Goal: Transaction & Acquisition: Purchase product/service

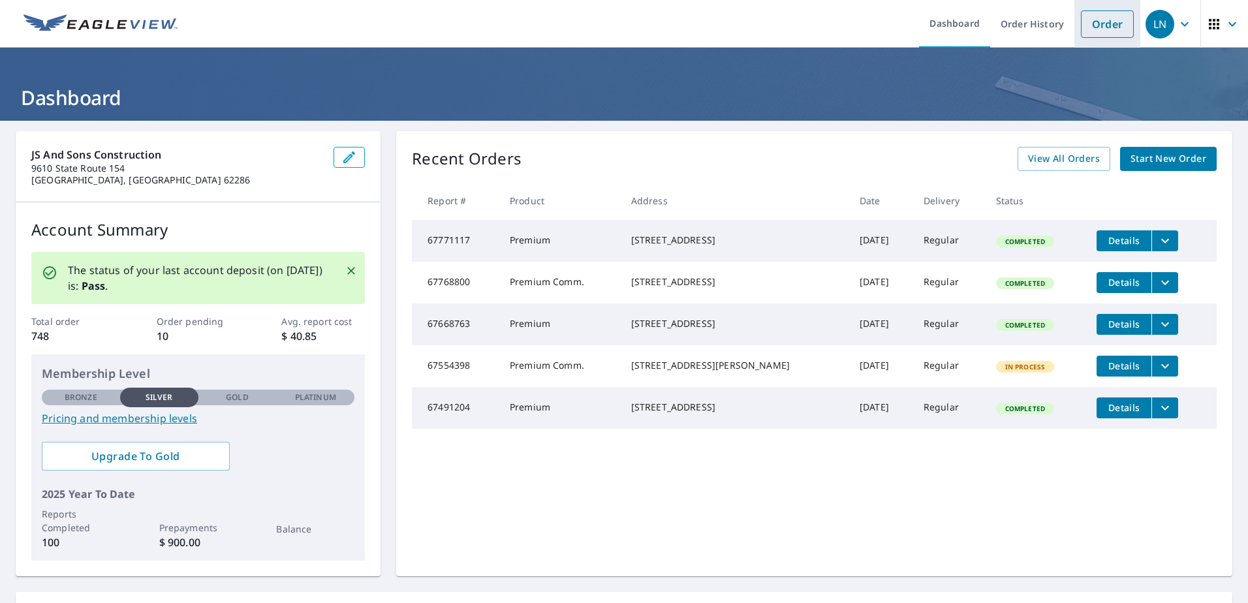
click at [1081, 24] on link "Order" at bounding box center [1107, 23] width 53 height 27
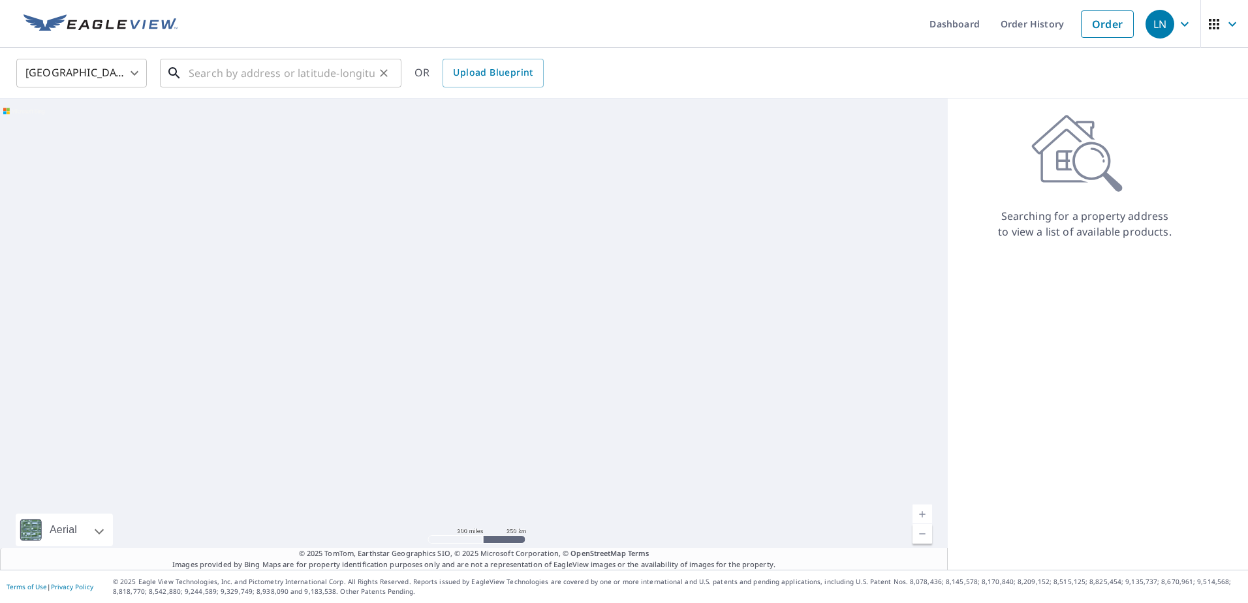
click at [321, 70] on input "text" at bounding box center [282, 73] width 186 height 37
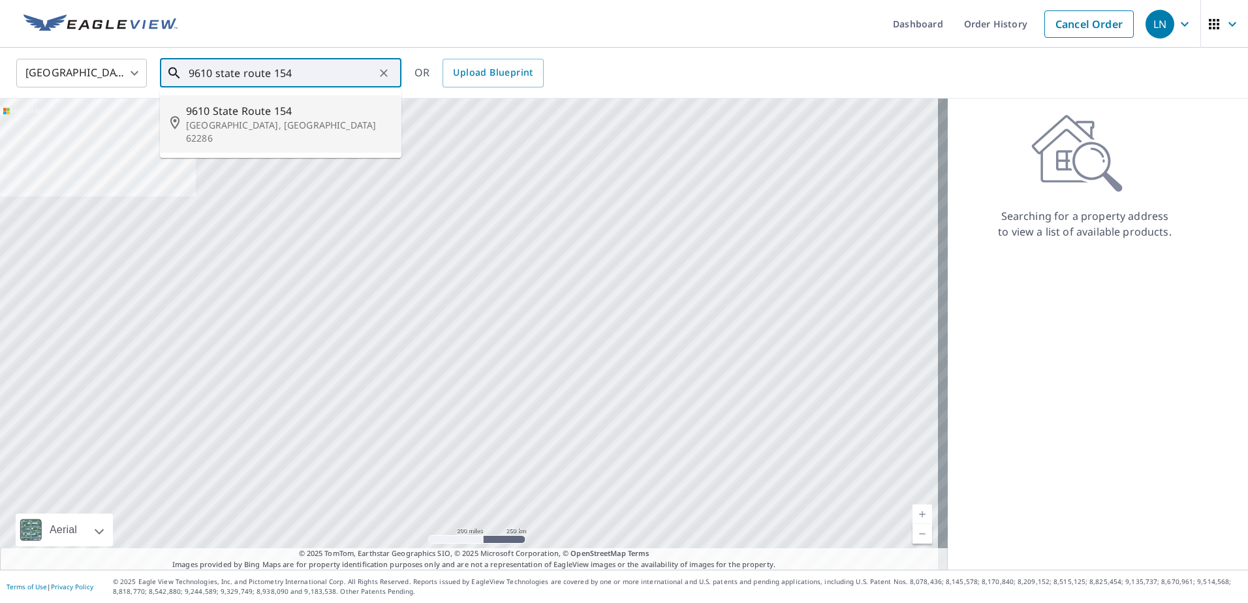
click at [318, 114] on span "9610 State Route 154" at bounding box center [288, 111] width 205 height 16
type input "[STREET_ADDRESS]"
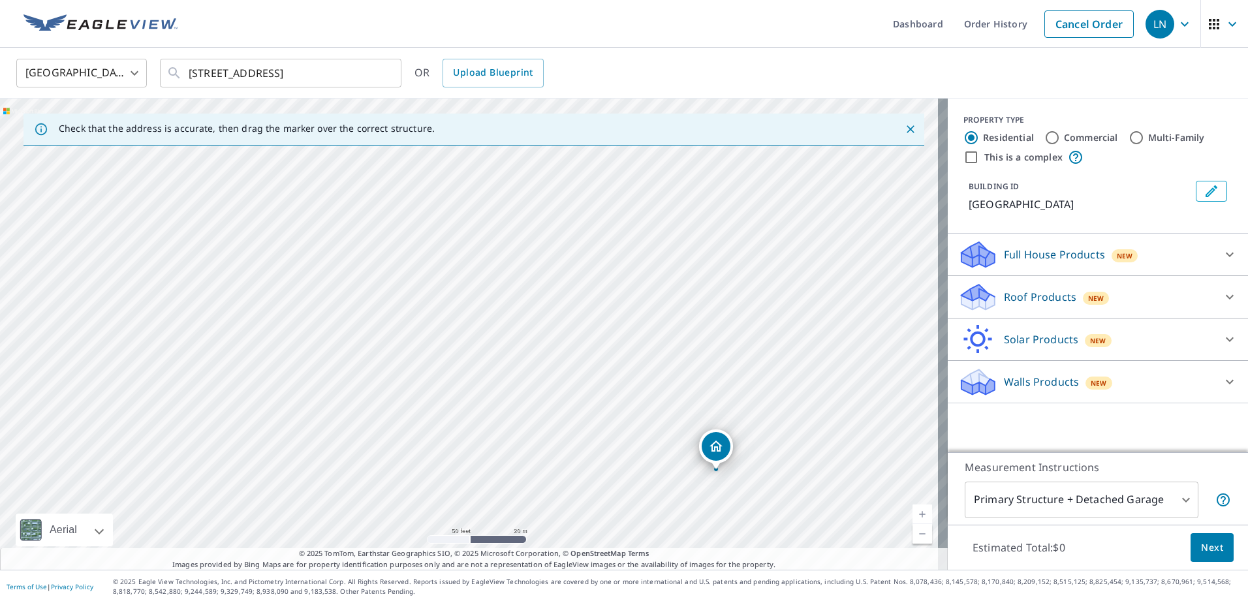
drag, startPoint x: 320, startPoint y: 362, endPoint x: 567, endPoint y: 499, distance: 282.6
click at [567, 499] on div "[STREET_ADDRESS]" at bounding box center [474, 334] width 948 height 471
drag, startPoint x: 588, startPoint y: 315, endPoint x: 535, endPoint y: 262, distance: 74.8
click at [535, 262] on div "[STREET_ADDRESS]" at bounding box center [474, 334] width 948 height 471
drag, startPoint x: 733, startPoint y: 397, endPoint x: 449, endPoint y: 199, distance: 346.1
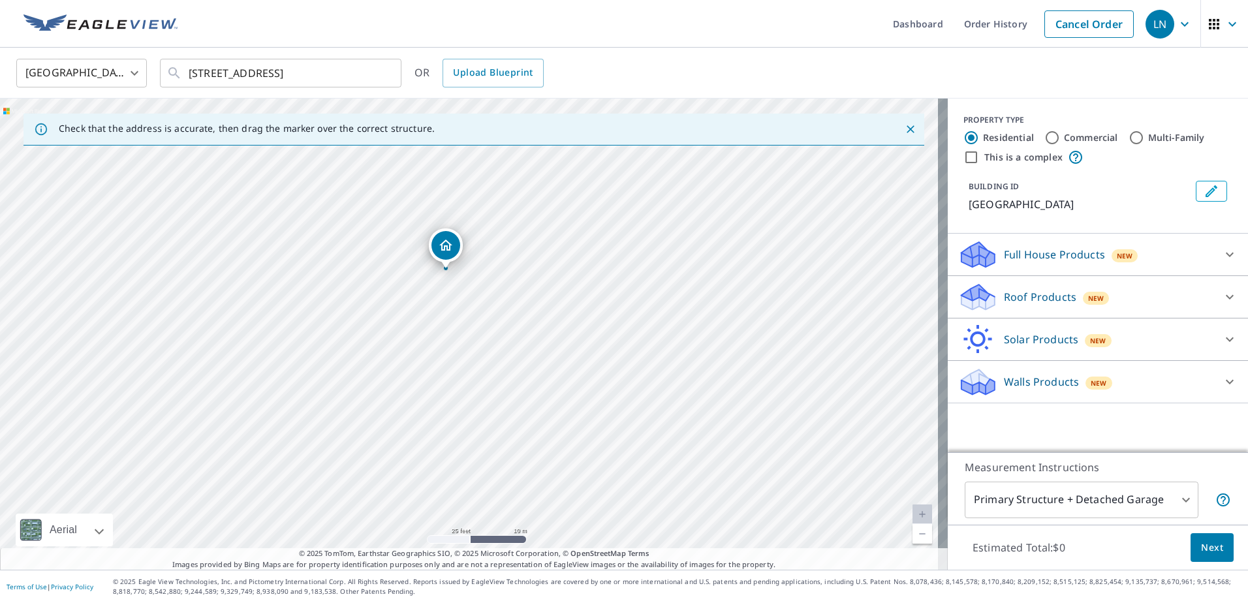
drag, startPoint x: 421, startPoint y: 275, endPoint x: 438, endPoint y: 249, distance: 31.1
click at [1045, 289] on p "Roof Products" at bounding box center [1040, 297] width 72 height 16
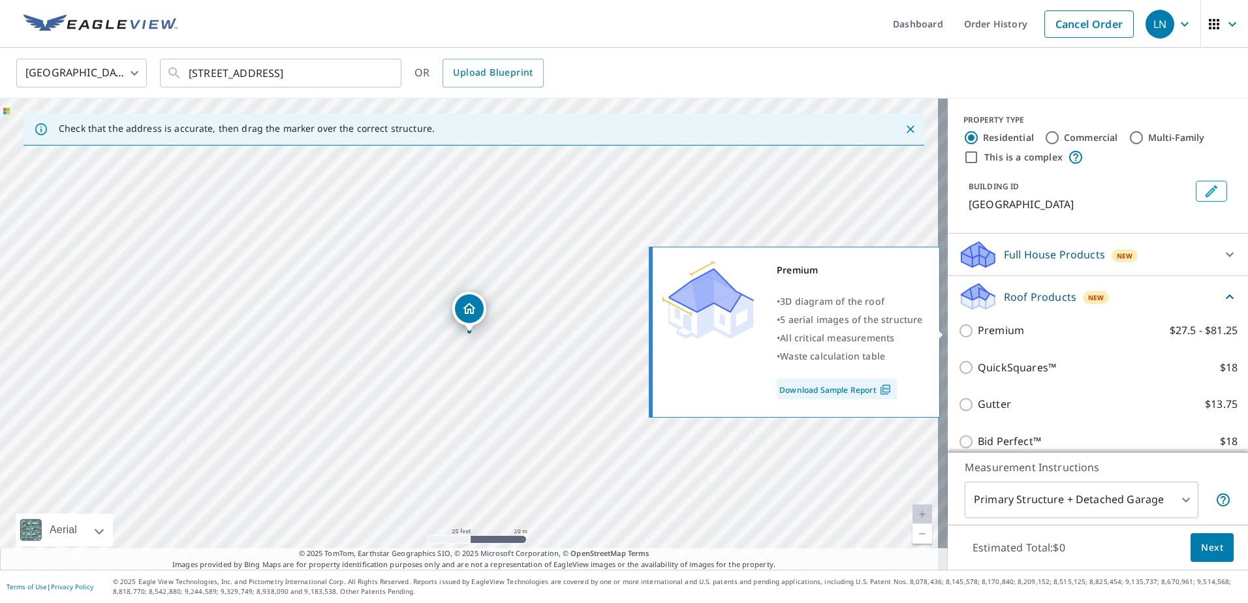
click at [958, 330] on input "Premium $27.5 - $81.25" at bounding box center [968, 331] width 20 height 16
checkbox input "true"
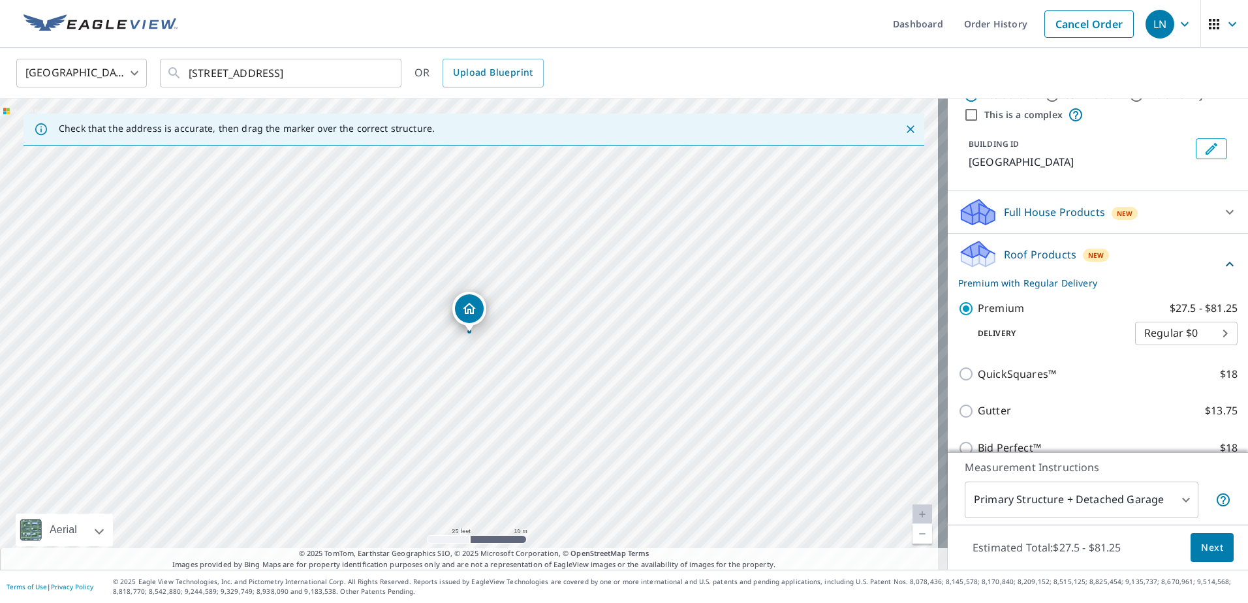
scroll to position [65, 0]
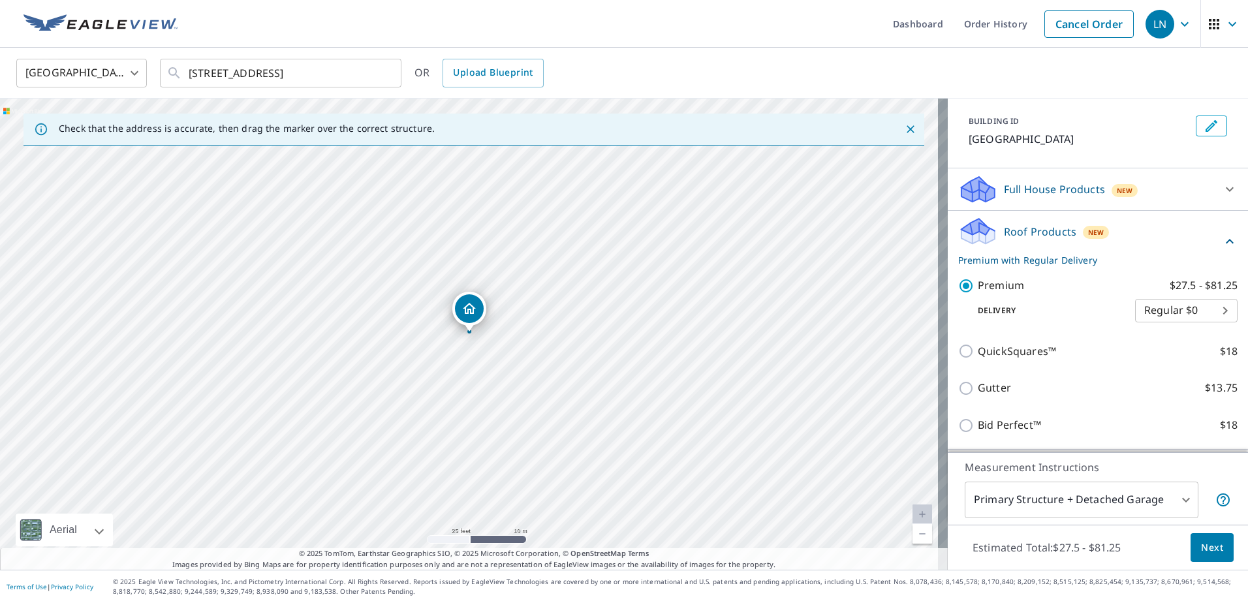
click at [1201, 552] on span "Next" at bounding box center [1212, 548] width 22 height 16
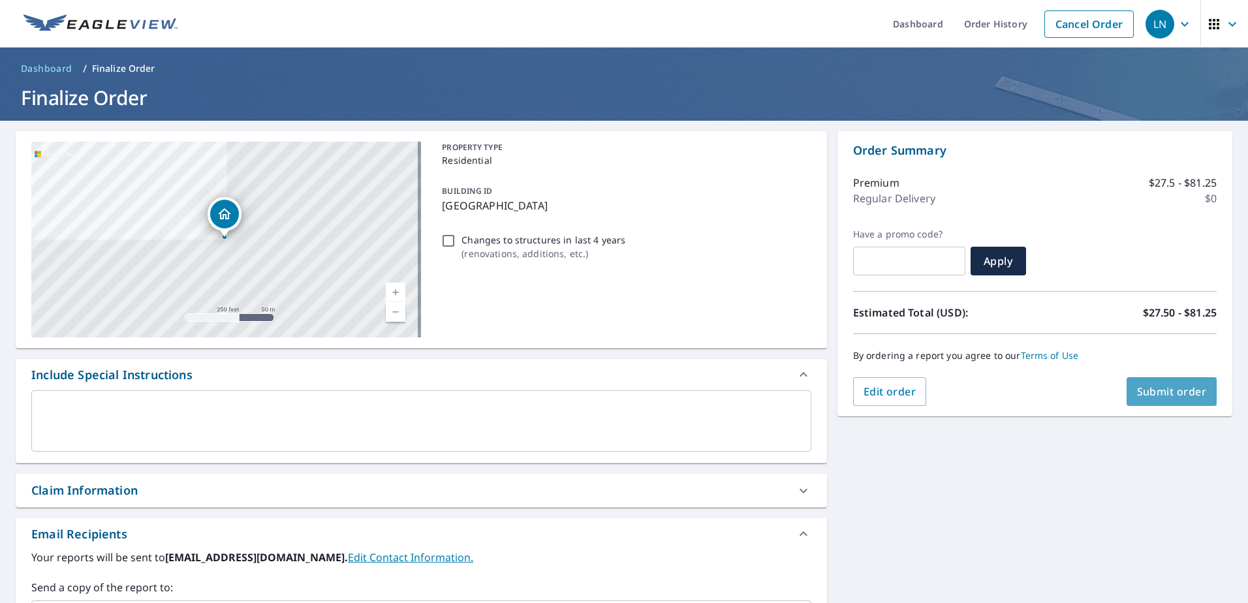
click at [1153, 389] on span "Submit order" at bounding box center [1172, 392] width 70 height 14
